Goal: Find specific page/section: Find specific page/section

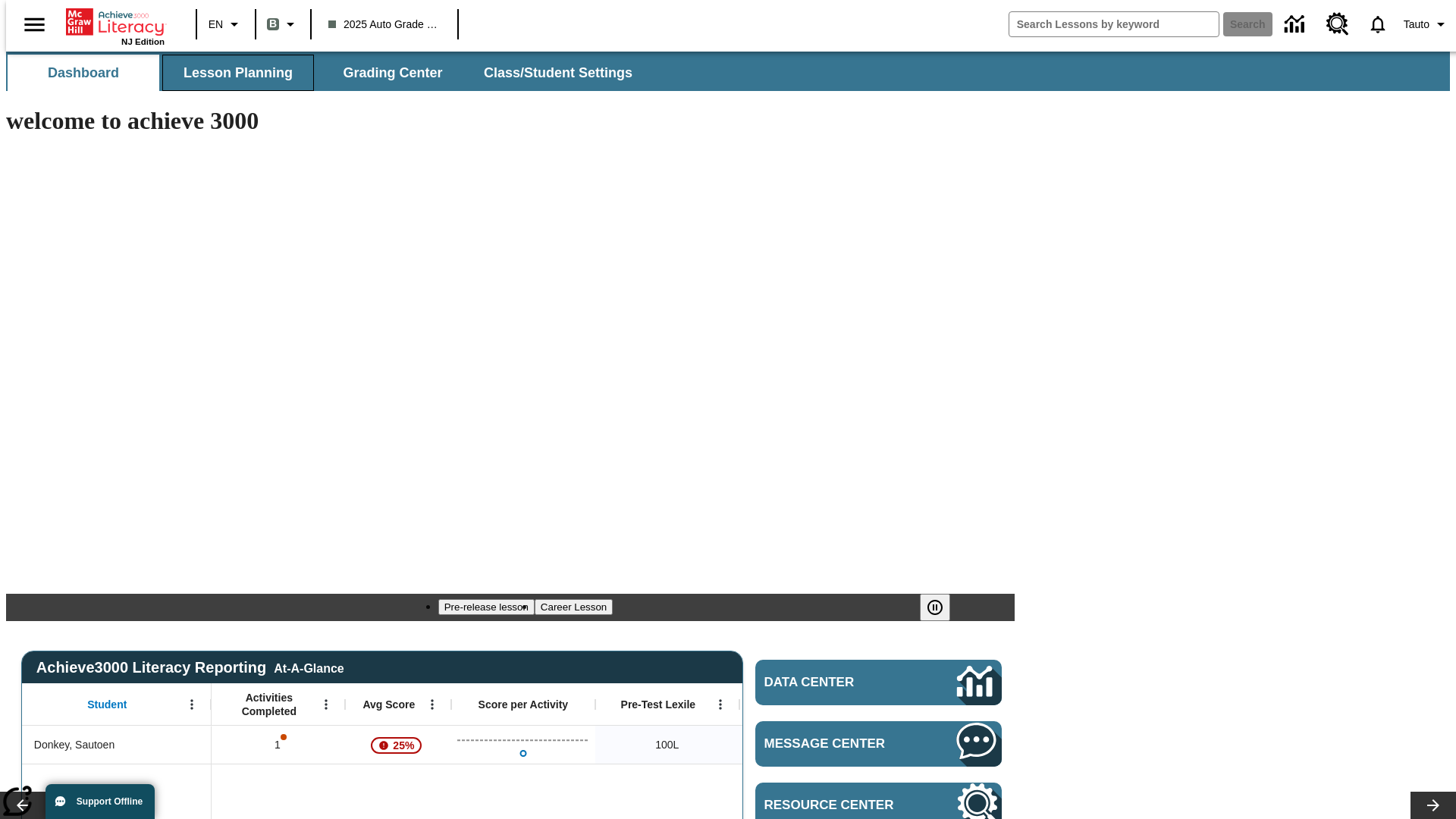
click at [232, 73] on span "Lesson Planning" at bounding box center [238, 73] width 110 height 17
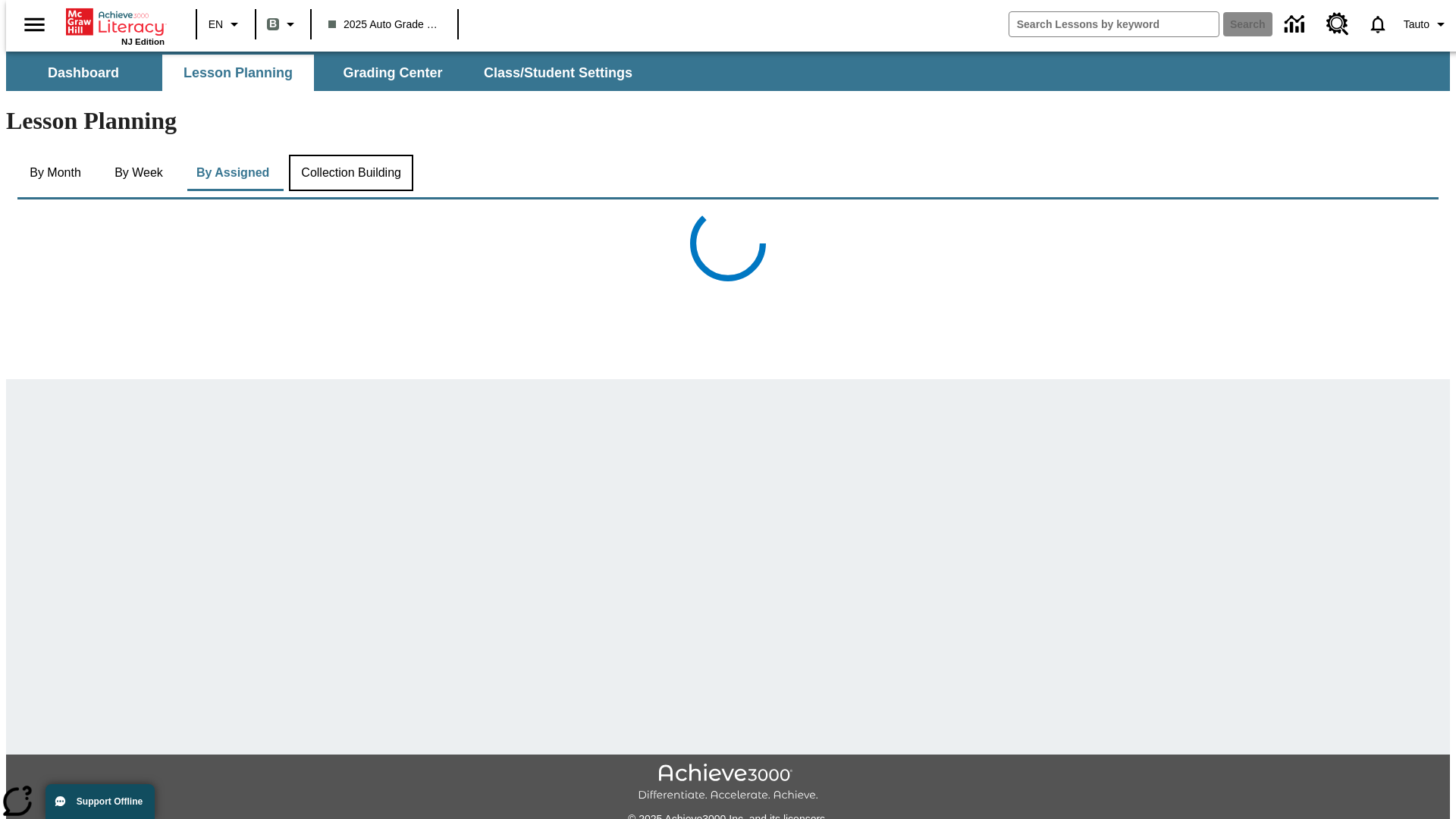
click at [349, 154] on button "Collection Building" at bounding box center [351, 173] width 124 height 37
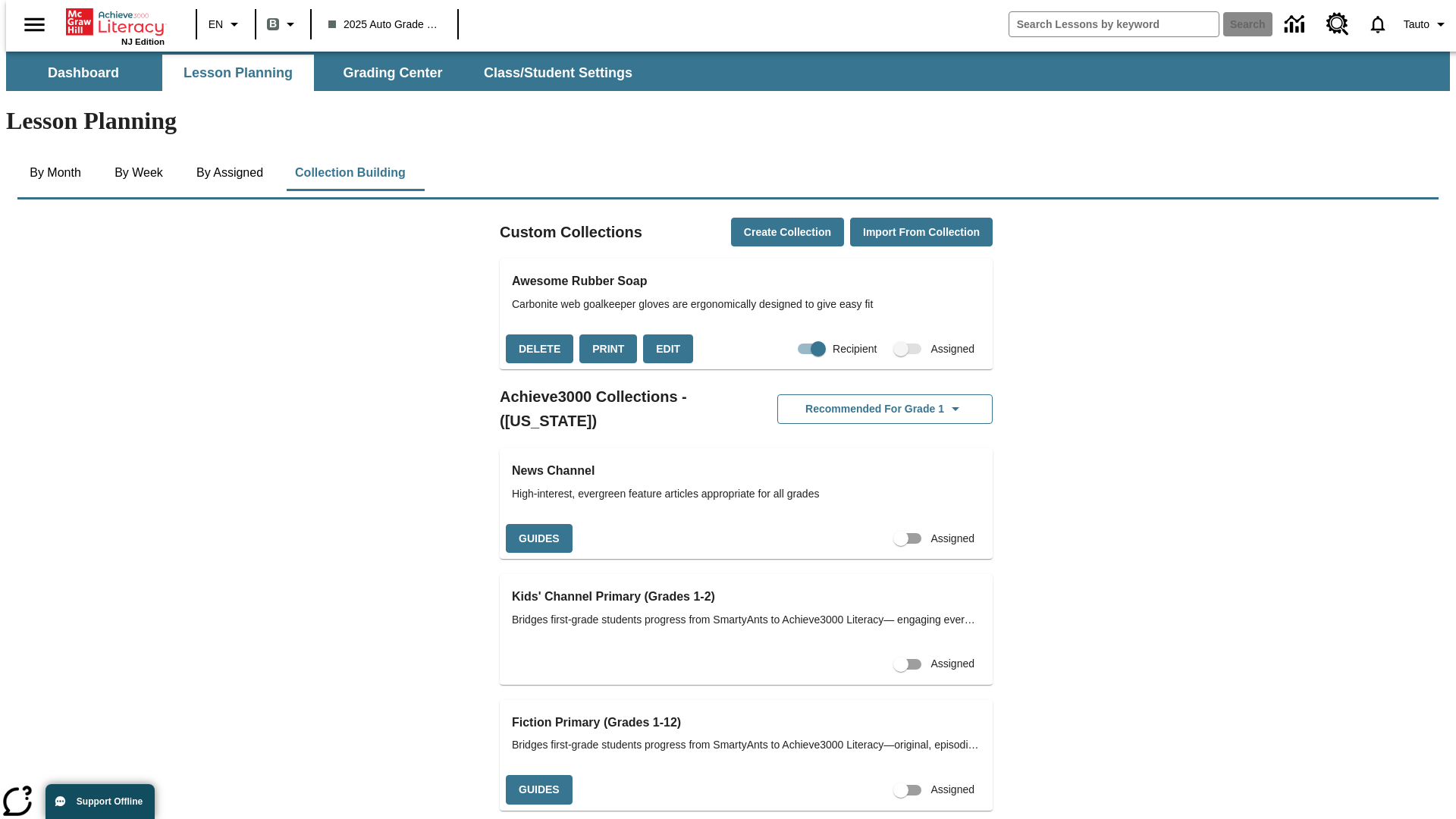
click at [662, 334] on button "Edit" at bounding box center [668, 349] width 50 height 30
